Goal: Transaction & Acquisition: Obtain resource

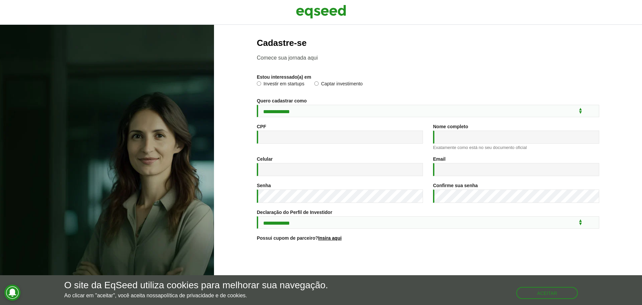
scroll to position [35, 0]
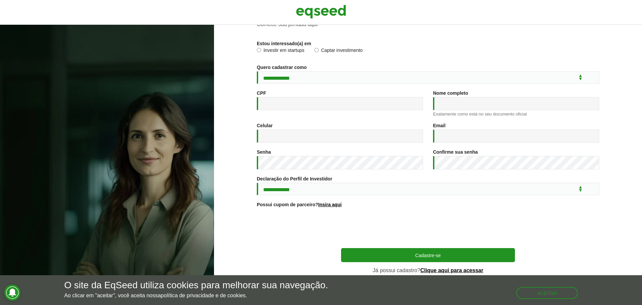
click at [442, 267] on p "Já possui cadastro? Clique aqui para acessar" at bounding box center [428, 270] width 174 height 6
click at [442, 268] on link "Clique aqui para acessar" at bounding box center [451, 269] width 63 height 5
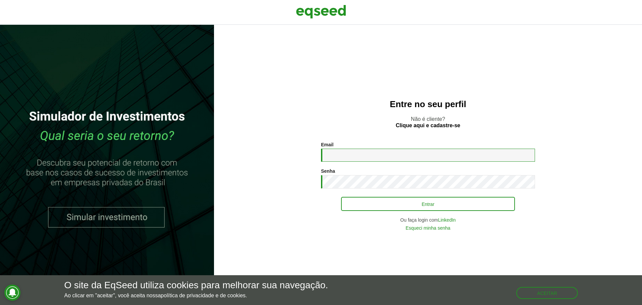
type input "**********"
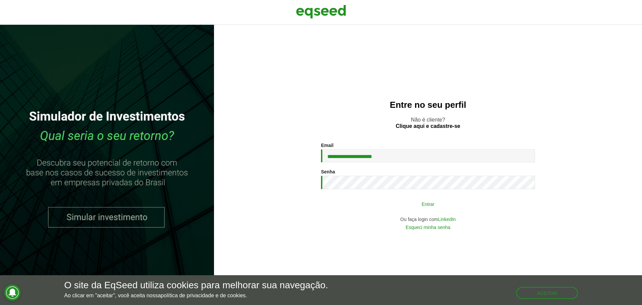
click at [388, 201] on button "Entrar" at bounding box center [428, 203] width 174 height 13
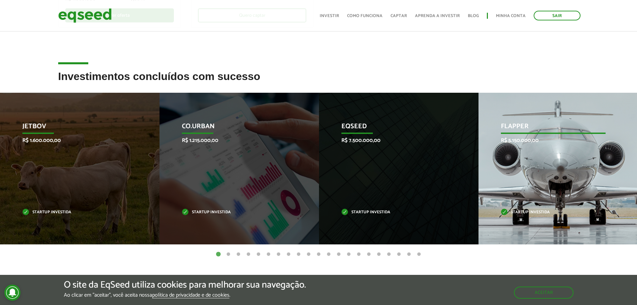
scroll to position [267, 0]
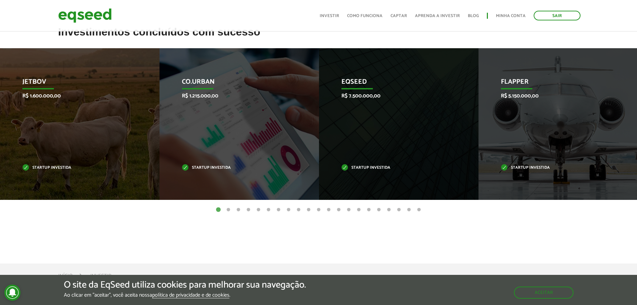
click at [228, 209] on button "2" at bounding box center [228, 209] width 7 height 7
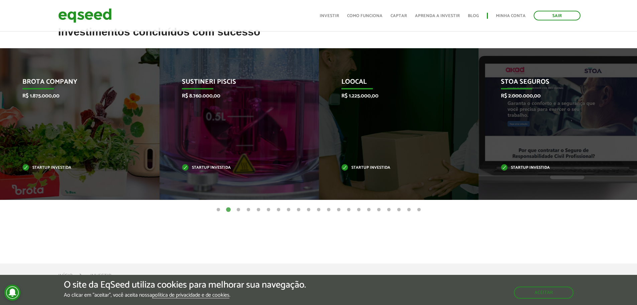
click at [239, 210] on button "3" at bounding box center [238, 209] width 7 height 7
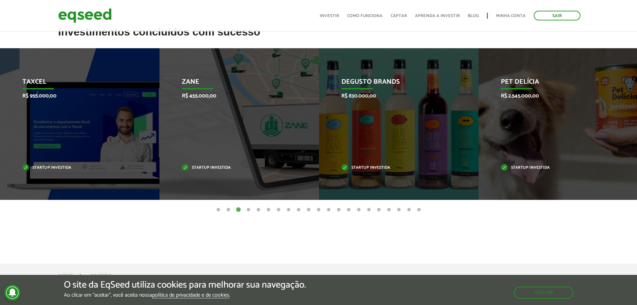
click at [246, 210] on button "4" at bounding box center [248, 209] width 7 height 7
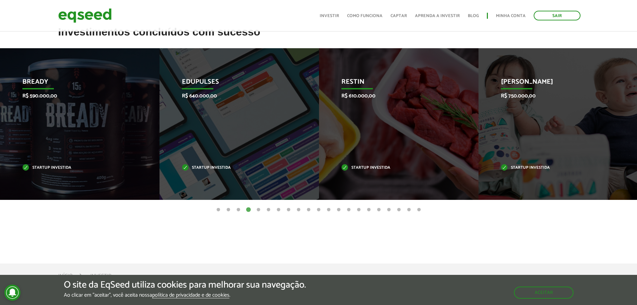
click at [257, 209] on button "5" at bounding box center [258, 209] width 7 height 7
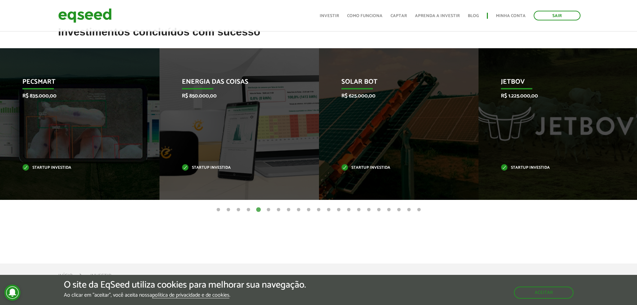
click at [265, 207] on button "6" at bounding box center [268, 209] width 7 height 7
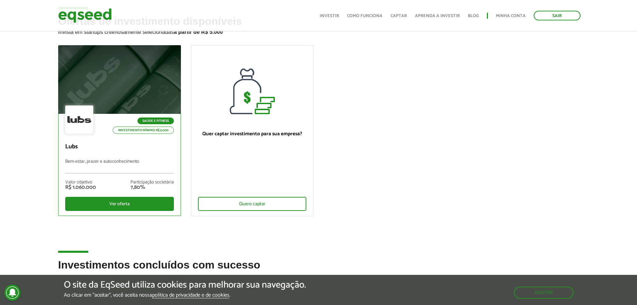
scroll to position [0, 0]
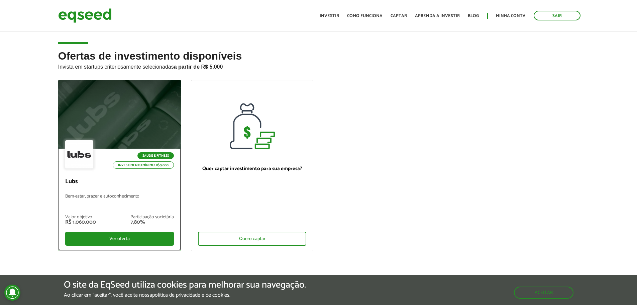
click at [139, 191] on div "Saúde e Fitness Investimento mínimo: R$ 5.000 Lubs Bem-estar, prazer e autoconh…" at bounding box center [120, 199] width 122 height 102
click at [152, 233] on div "Ver oferta" at bounding box center [119, 238] width 109 height 14
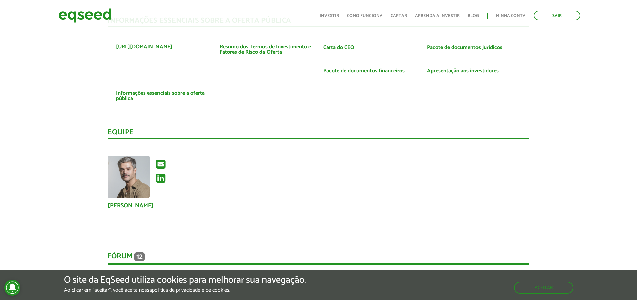
scroll to position [1638, 0]
click at [479, 68] on link "Apresentação aos investidores" at bounding box center [463, 70] width 72 height 5
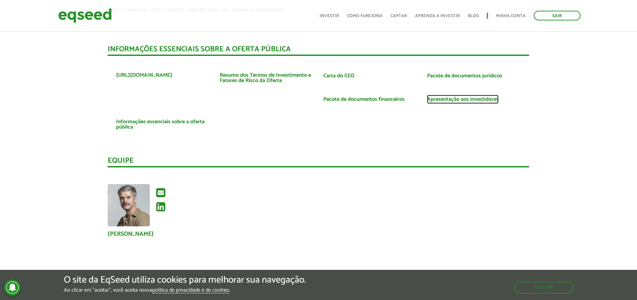
scroll to position [1501, 0]
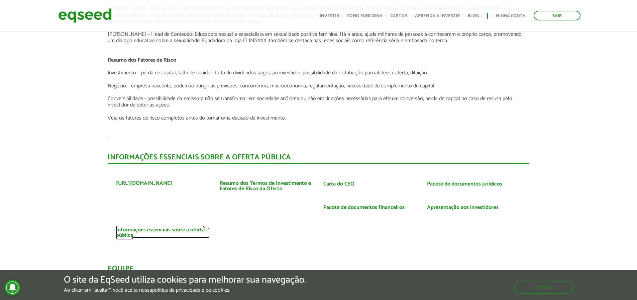
click at [153, 227] on link "Informações essenciais sobre a oferta pública" at bounding box center [163, 232] width 94 height 11
